Goal: Transaction & Acquisition: Book appointment/travel/reservation

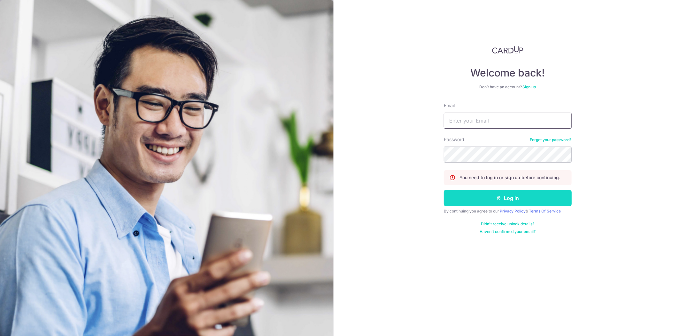
type input "[EMAIL_ADDRESS][DOMAIN_NAME]"
click at [476, 196] on button "Log in" at bounding box center [508, 198] width 128 height 16
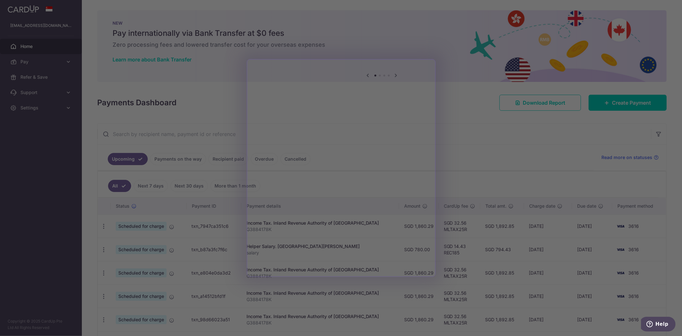
click at [464, 138] on div at bounding box center [344, 169] width 689 height 339
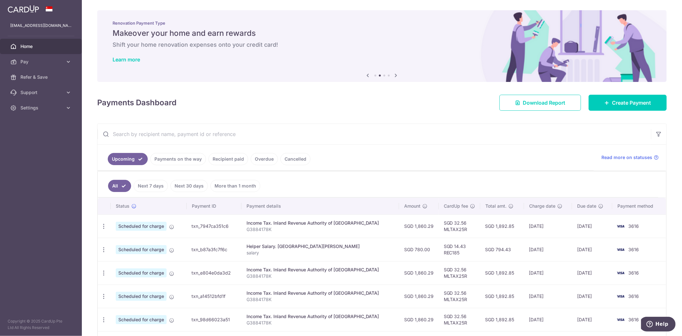
scroll to position [35, 0]
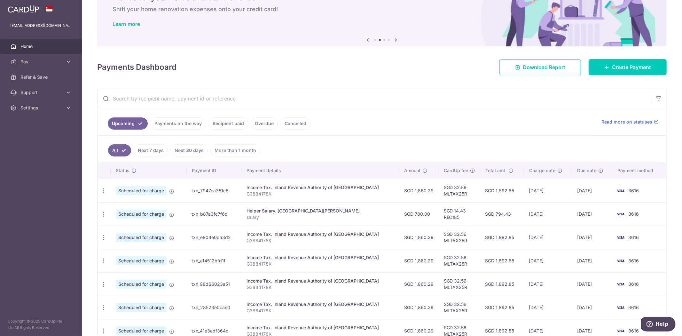
drag, startPoint x: 243, startPoint y: 120, endPoint x: 247, endPoint y: 120, distance: 3.9
click at [243, 120] on link "Recipient paid" at bounding box center [229, 123] width 40 height 12
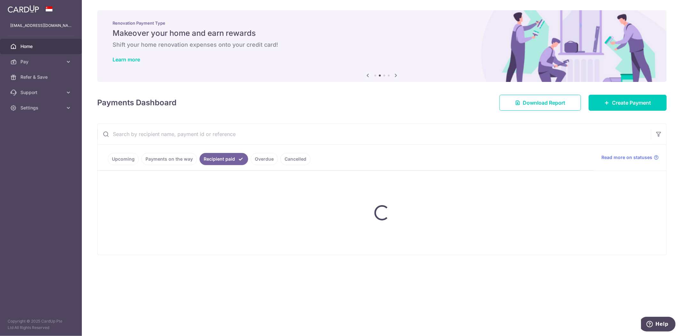
scroll to position [0, 0]
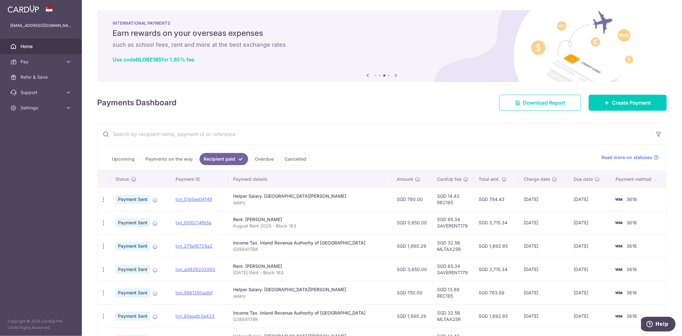
click at [122, 163] on link "Upcoming" at bounding box center [123, 159] width 31 height 12
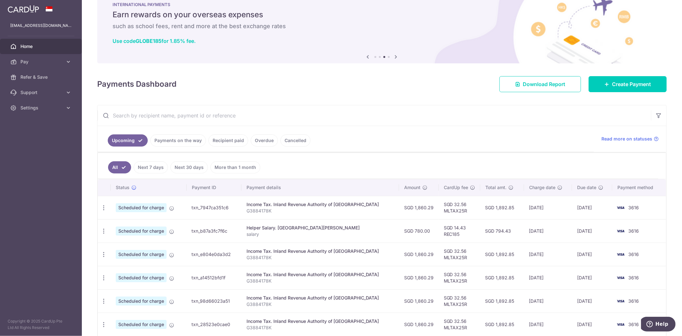
scroll to position [35, 0]
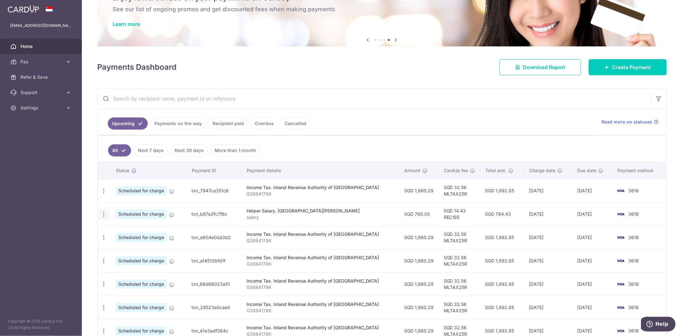
click at [104, 194] on icon "button" at bounding box center [103, 190] width 7 height 7
click at [138, 231] on span "Update payment" at bounding box center [137, 232] width 43 height 8
radio input "true"
type input "780.00"
type input "[DATE]"
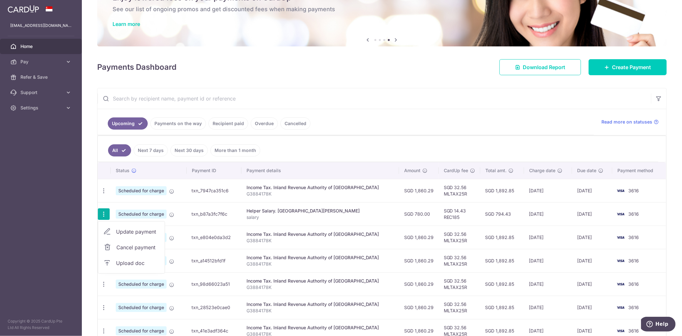
type input "salary"
type input "REC185"
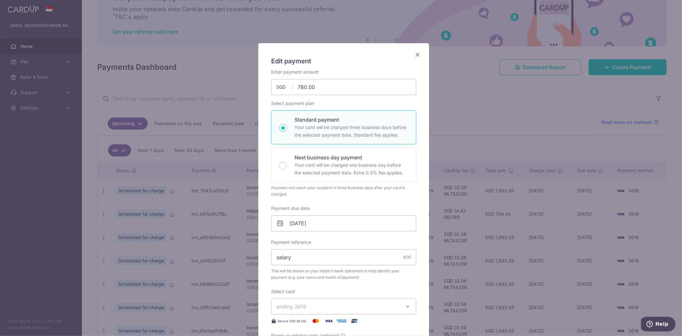
scroll to position [0, 0]
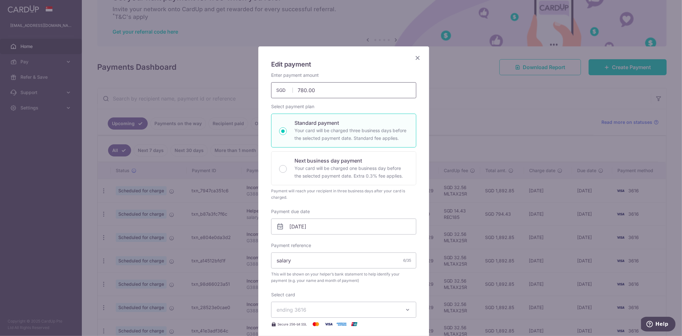
click at [301, 87] on input "780.00" at bounding box center [343, 90] width 145 height 16
type input "750.00"
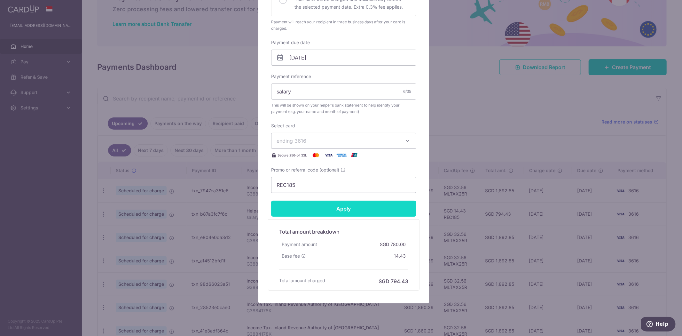
scroll to position [183, 0]
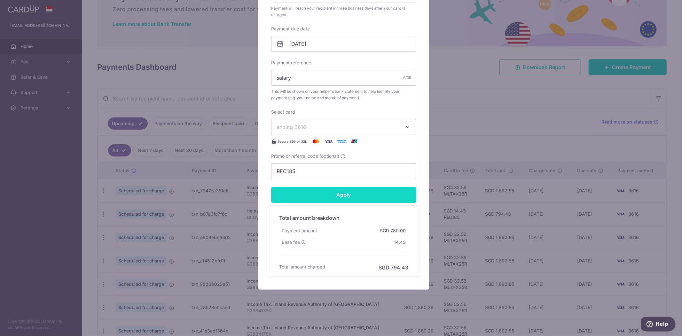
click at [316, 197] on input "Apply" at bounding box center [343, 195] width 145 height 16
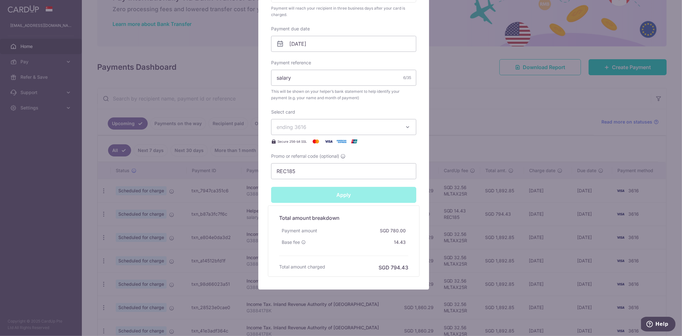
type input "Successfully Applied"
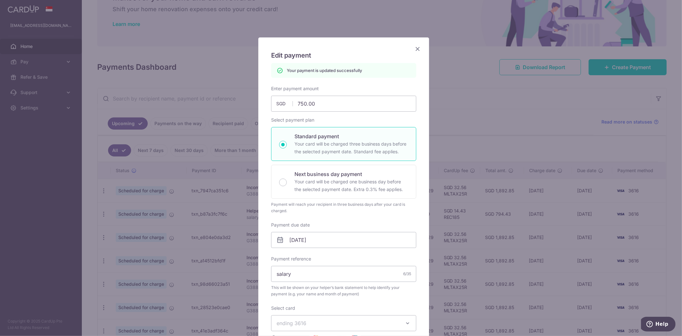
scroll to position [0, 0]
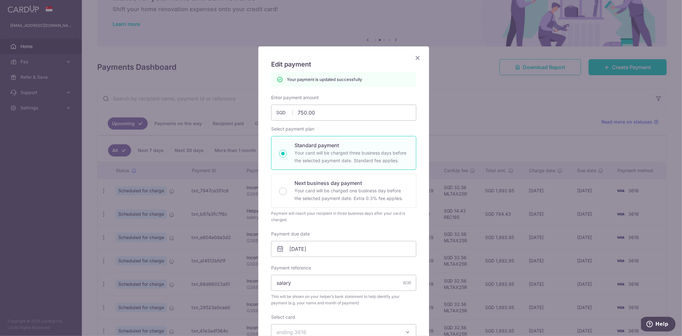
click at [414, 58] on icon "Close" at bounding box center [418, 58] width 8 height 8
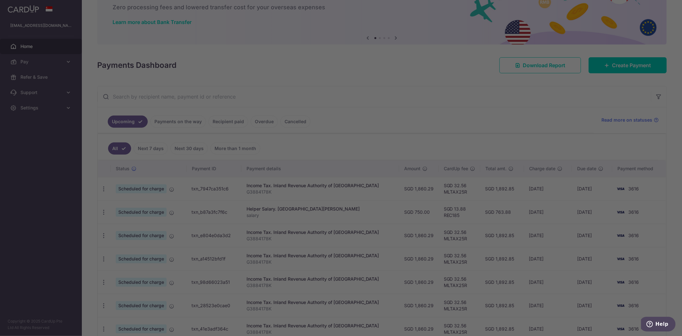
scroll to position [35, 0]
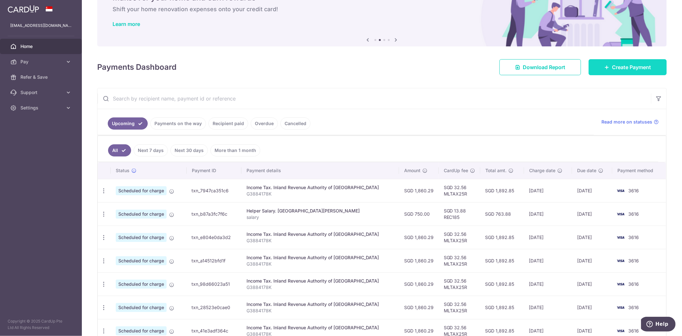
click at [605, 72] on link "Create Payment" at bounding box center [628, 67] width 78 height 16
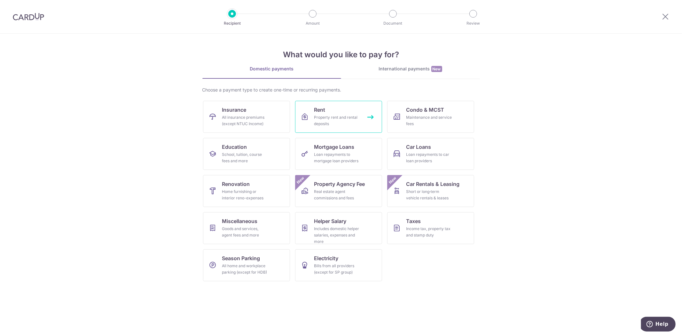
click at [319, 117] on div "Property rent and rental deposits" at bounding box center [337, 120] width 46 height 13
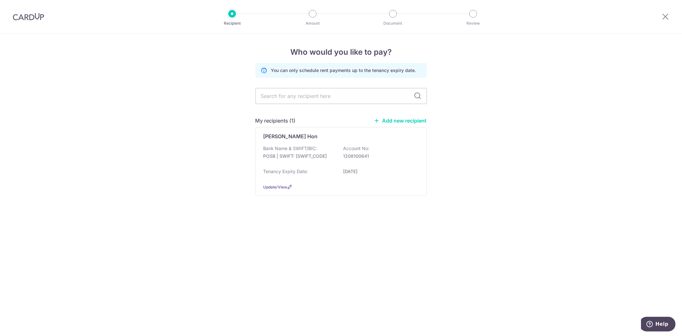
click at [324, 158] on p "POSB | SWIFT: DBSSSGSGXXX" at bounding box center [300, 156] width 72 height 6
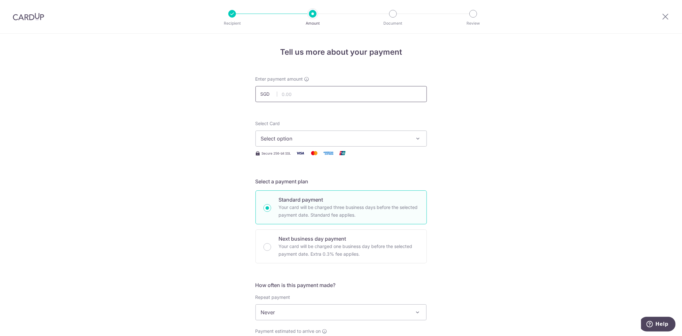
click at [322, 89] on input "text" at bounding box center [341, 94] width 171 height 16
type input "3,650.00"
click at [283, 136] on span "Select option" at bounding box center [335, 139] width 149 height 8
click at [283, 181] on span "**** 3616" at bounding box center [288, 184] width 24 height 8
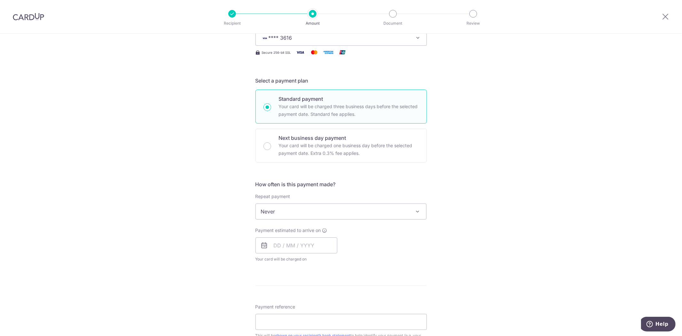
scroll to position [106, 0]
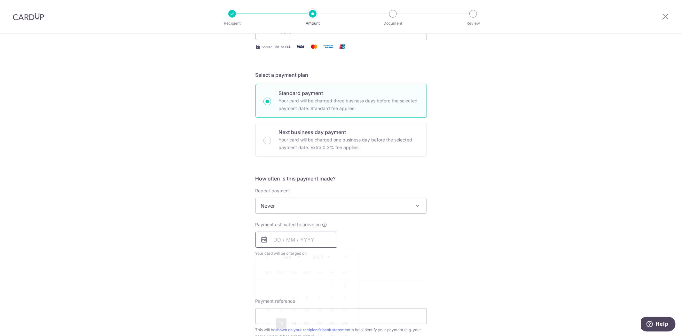
click at [288, 244] on input "text" at bounding box center [297, 240] width 82 height 16
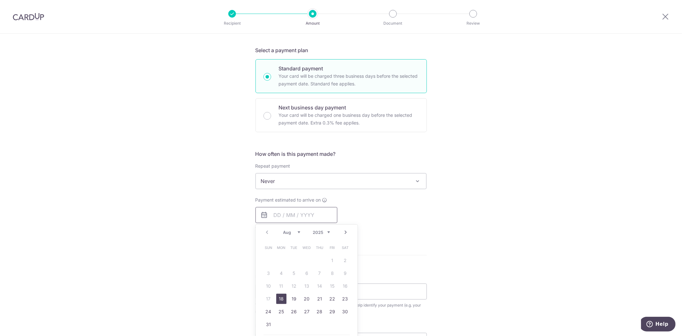
scroll to position [142, 0]
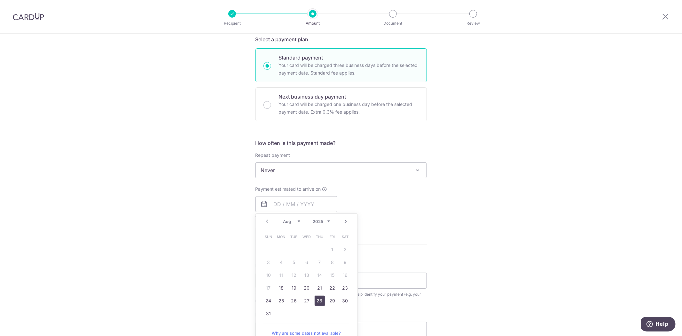
click at [321, 303] on link "28" at bounding box center [320, 300] width 10 height 10
type input "28/08/2025"
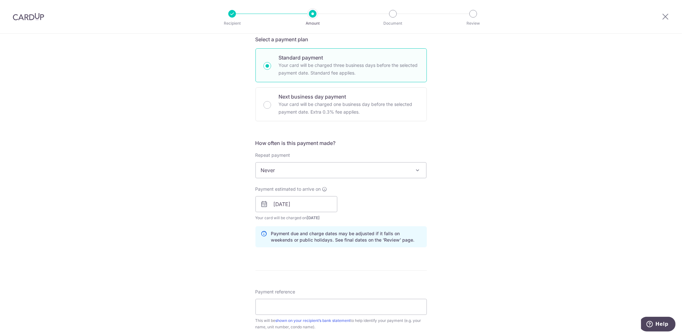
scroll to position [177, 0]
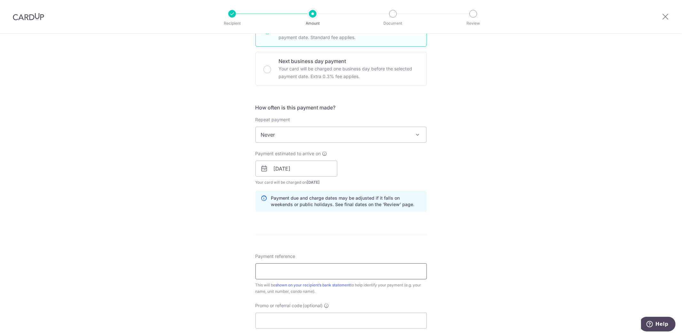
click at [298, 271] on input "Payment reference" at bounding box center [341, 271] width 171 height 16
click at [240, 227] on div "Tell us more about your payment Enter payment amount SGD 3,650.00 3650.00 Selec…" at bounding box center [341, 158] width 682 height 605
click at [292, 269] on input "Payment reference" at bounding box center [341, 271] width 171 height 16
click at [307, 270] on input "September rent 2024 - block 163" at bounding box center [341, 271] width 171 height 16
click at [309, 270] on input "September rent 2024 - block 163" at bounding box center [341, 271] width 171 height 16
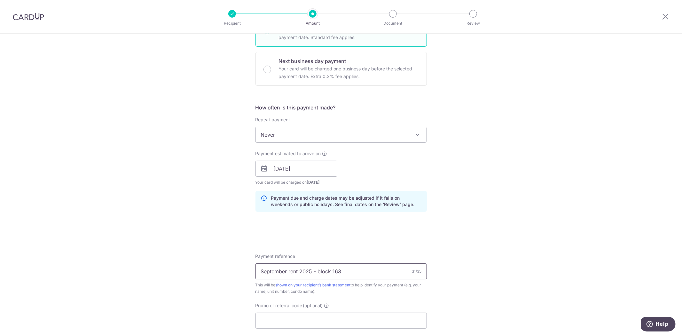
type input "September rent 2025 - block 163"
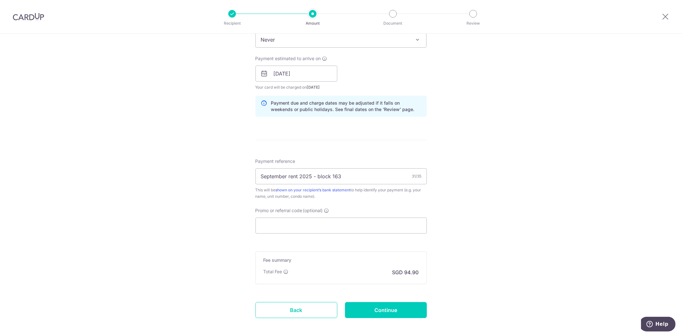
scroll to position [284, 0]
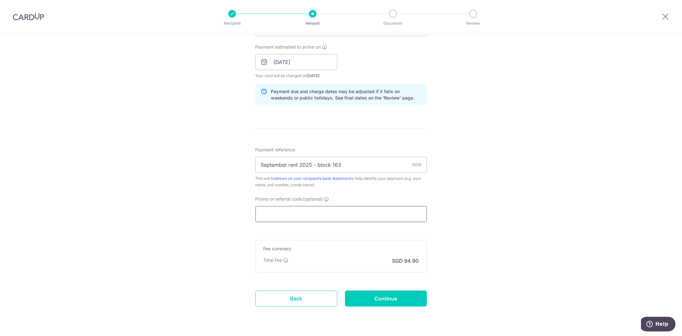
click at [328, 213] on input "Promo or referral code (optional)" at bounding box center [341, 214] width 171 height 16
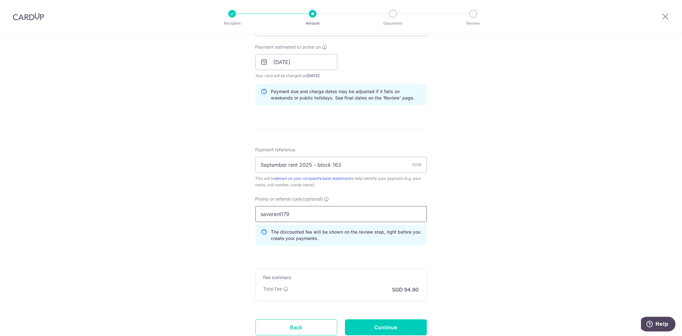
type input "saverent179"
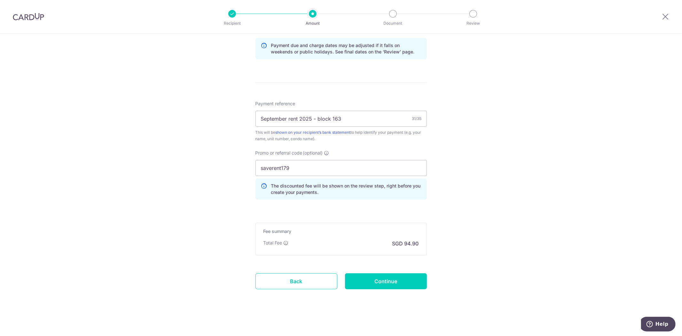
scroll to position [331, 0]
click at [364, 277] on input "Continue" at bounding box center [386, 280] width 82 height 16
type input "Create Schedule"
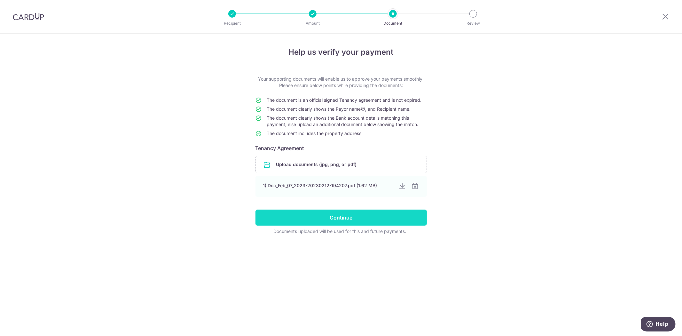
click at [312, 221] on input "Continue" at bounding box center [341, 217] width 171 height 16
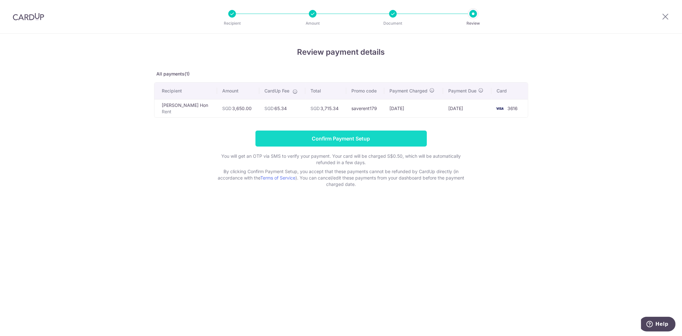
click at [335, 134] on input "Confirm Payment Setup" at bounding box center [341, 138] width 171 height 16
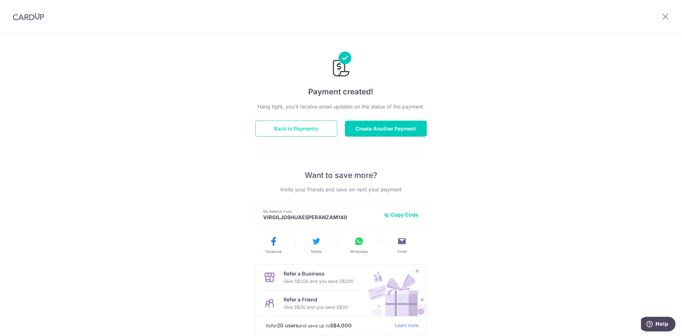
click at [277, 131] on button "Back to Payments" at bounding box center [297, 129] width 82 height 16
